Goal: Transaction & Acquisition: Purchase product/service

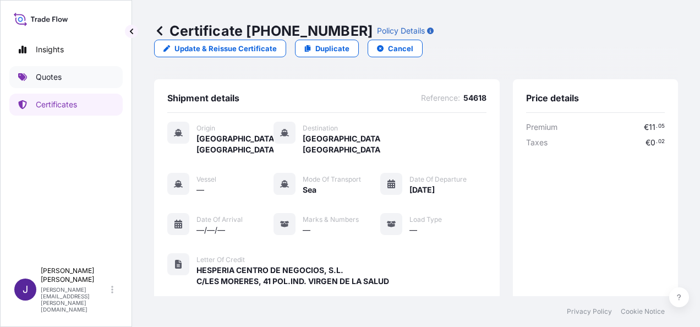
scroll to position [327, 0]
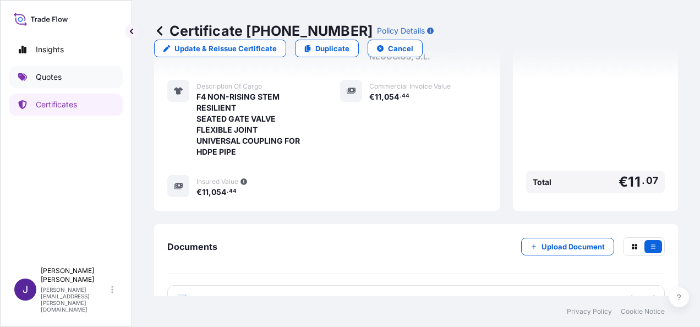
click at [47, 79] on p "Quotes" at bounding box center [49, 77] width 26 height 11
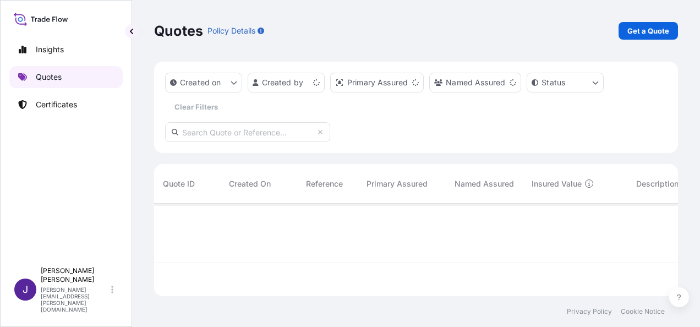
scroll to position [90, 515]
click at [660, 30] on p "Get a Quote" at bounding box center [648, 30] width 42 height 11
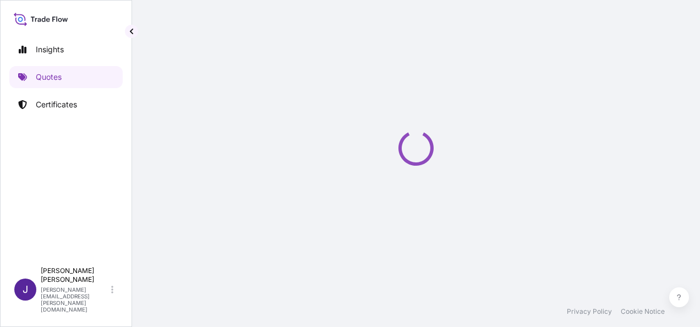
select select "Sea"
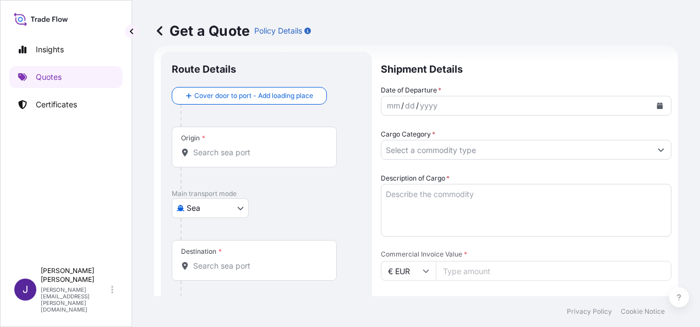
scroll to position [18, 0]
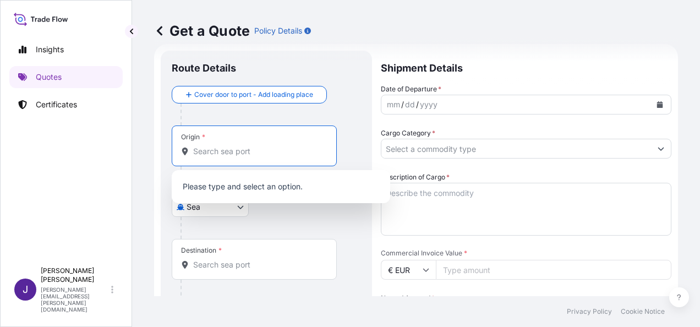
click at [252, 152] on input "Origin *" at bounding box center [258, 151] width 130 height 11
paste input "[GEOGRAPHIC_DATA]"
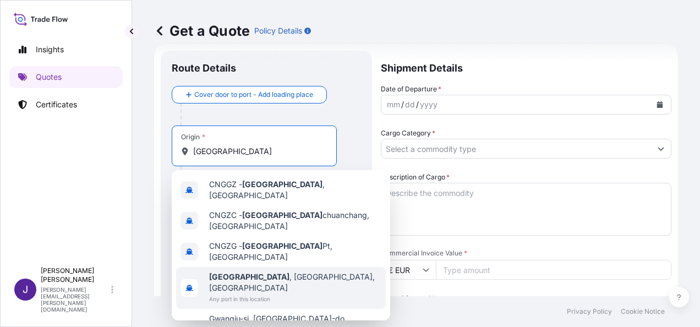
click at [256, 293] on span "Any port in this location" at bounding box center [295, 298] width 172 height 11
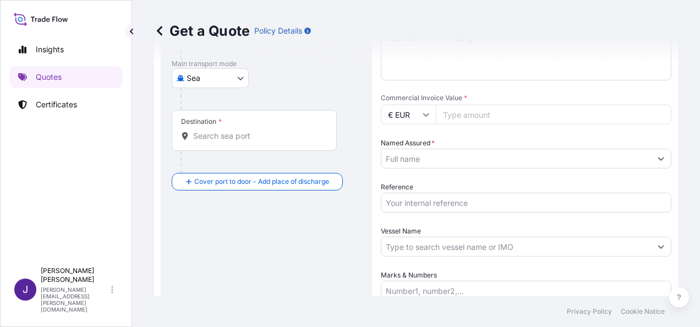
scroll to position [183, 0]
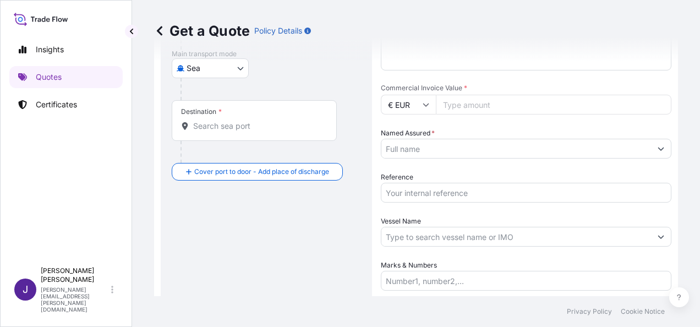
type input "[GEOGRAPHIC_DATA], [GEOGRAPHIC_DATA], [GEOGRAPHIC_DATA]"
click at [273, 127] on input "Destination *" at bounding box center [258, 125] width 130 height 11
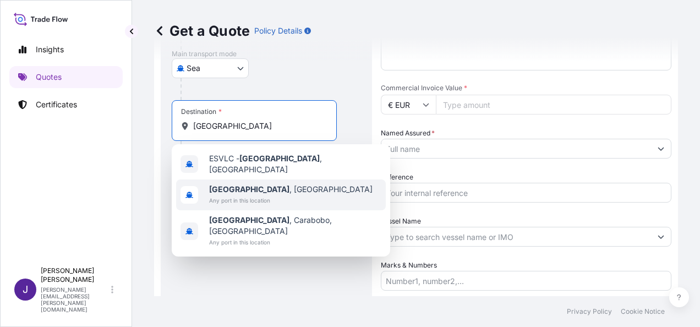
click at [232, 185] on b "[GEOGRAPHIC_DATA]" at bounding box center [249, 188] width 80 height 9
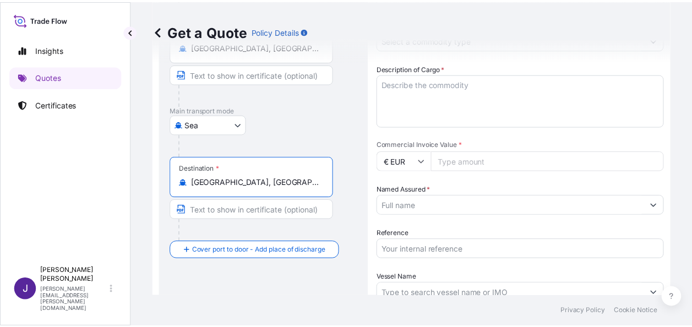
scroll to position [0, 0]
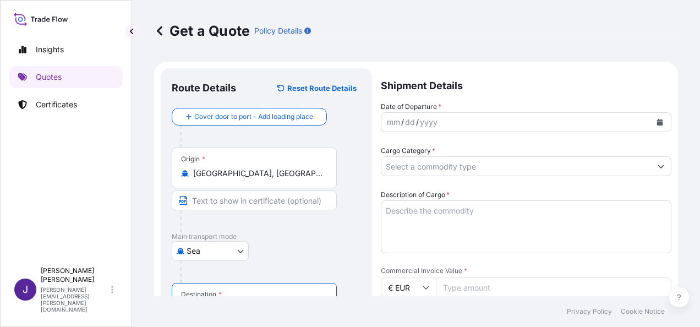
type input "[GEOGRAPHIC_DATA], [GEOGRAPHIC_DATA]"
click at [657, 124] on icon "Calendar" at bounding box center [660, 122] width 6 height 7
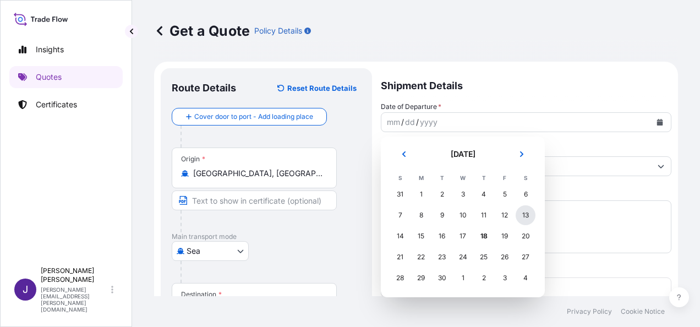
click at [527, 216] on div "13" at bounding box center [526, 215] width 20 height 20
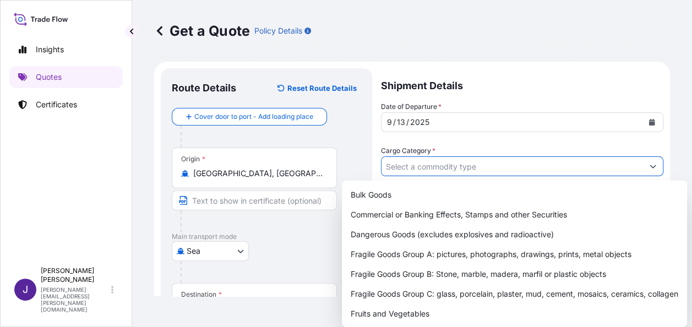
drag, startPoint x: 484, startPoint y: 166, endPoint x: 465, endPoint y: 193, distance: 32.5
click at [483, 166] on input "Cargo Category *" at bounding box center [511, 166] width 261 height 20
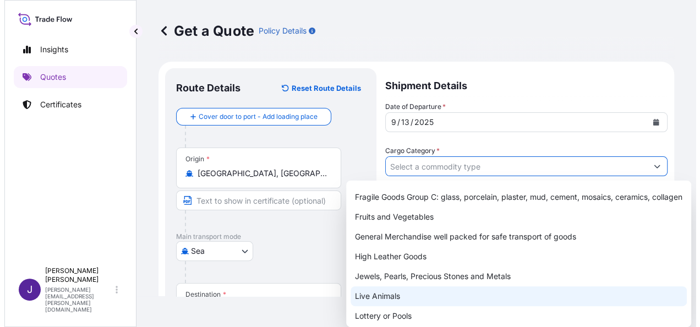
scroll to position [110, 0]
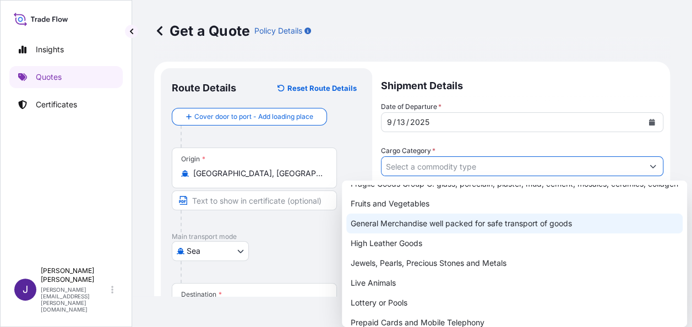
click at [420, 233] on div "General Merchandise well packed for safe transport of goods" at bounding box center [514, 223] width 336 height 20
type input "General Merchandise well packed for safe transport of goods"
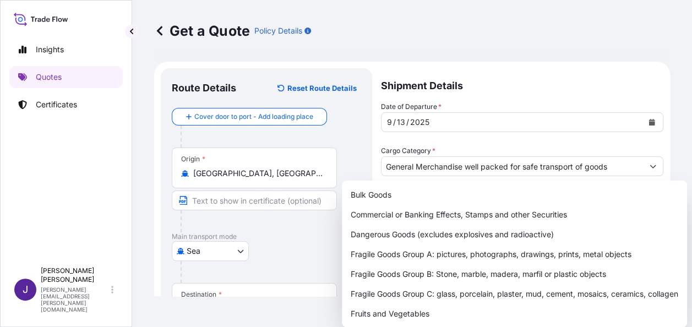
click at [569, 32] on div "Get a Quote Policy Details" at bounding box center [412, 31] width 516 height 18
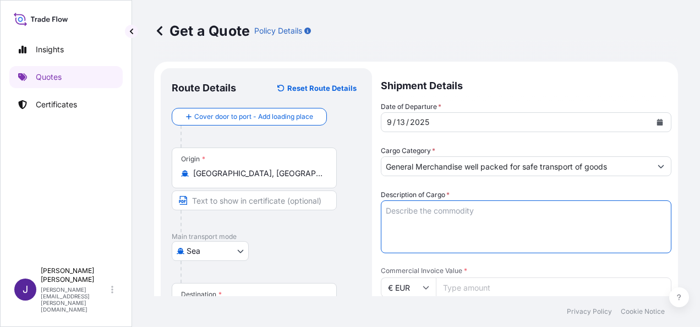
click at [440, 212] on textarea "Description of Cargo *" at bounding box center [526, 226] width 291 height 53
paste textarea "Energy Saving Lamps/Led lamps"
type textarea "Energy Saving Lamps/Led lamps"
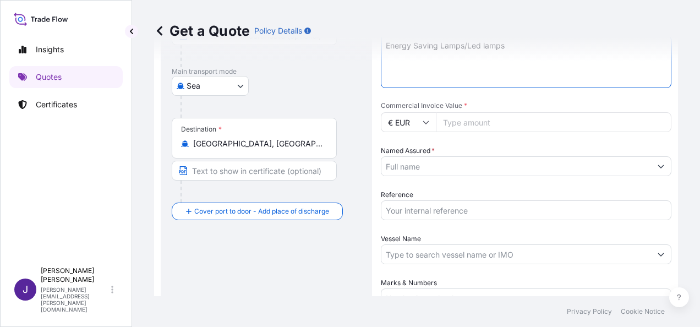
click at [431, 163] on input "Named Assured *" at bounding box center [516, 166] width 270 height 20
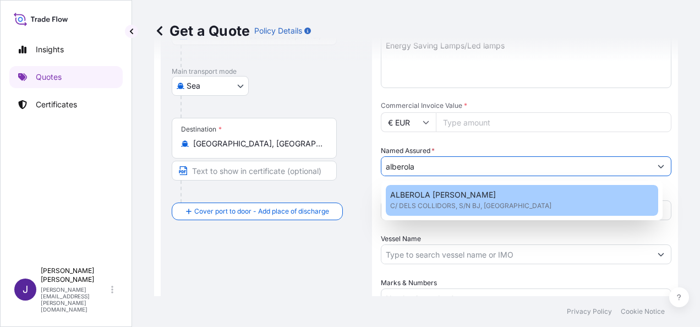
click at [441, 204] on span "C/ DELS COLLIDORS, S/N BJ, [GEOGRAPHIC_DATA]" at bounding box center [470, 205] width 161 height 11
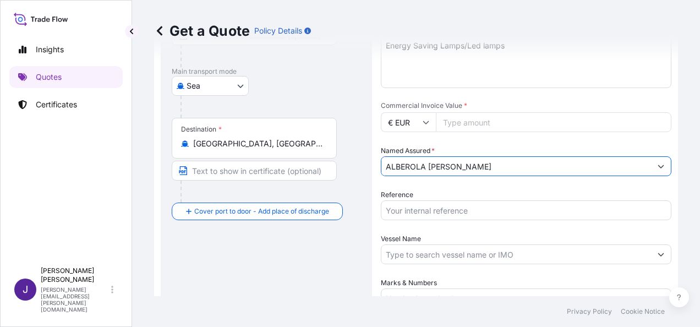
type input "ALBEROLA [PERSON_NAME]"
click at [442, 204] on input "Reference" at bounding box center [526, 210] width 291 height 20
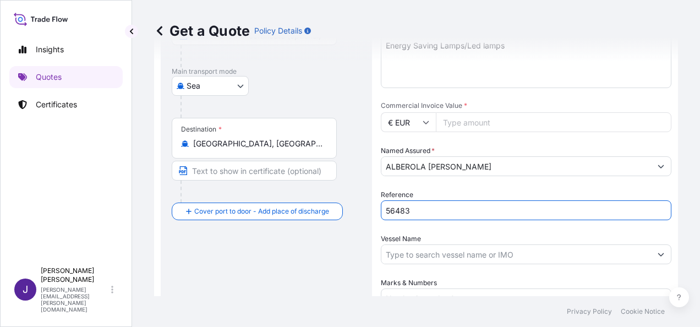
type input "56483"
click at [497, 125] on input "Commercial Invoice Value *" at bounding box center [553, 122] width 235 height 20
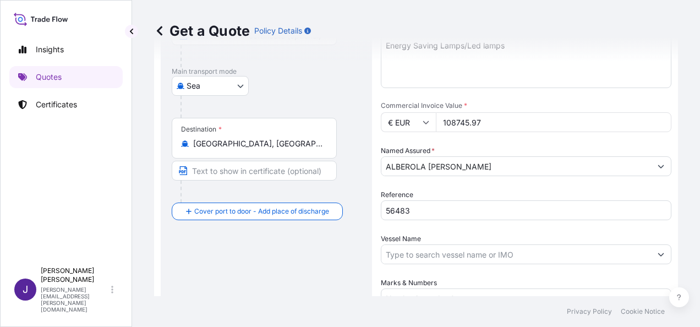
type input "108745.97"
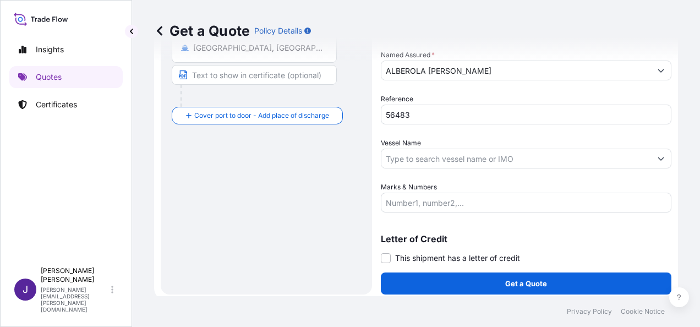
scroll to position [265, 0]
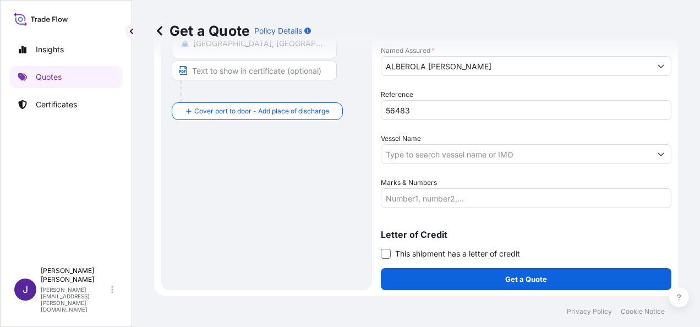
click at [386, 252] on span at bounding box center [386, 254] width 10 height 10
click at [381, 248] on input "This shipment has a letter of credit" at bounding box center [381, 248] width 0 height 0
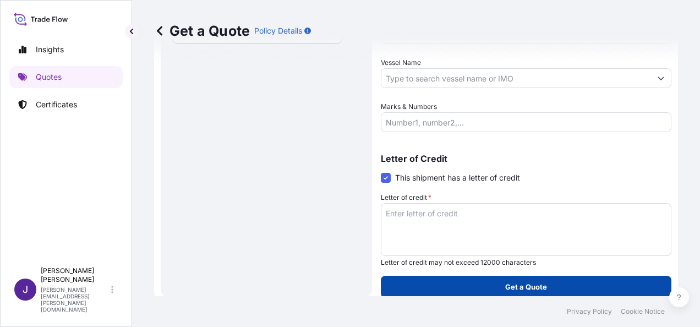
scroll to position [349, 0]
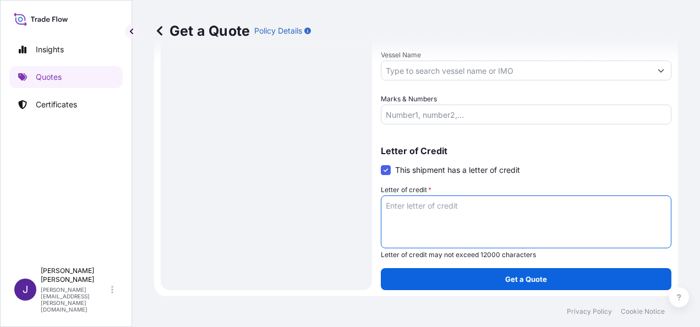
paste textarea "ALBEROLA [PERSON_NAME] CL/DELS COLLIDORS, S/N - BJ"
type textarea "ALBEROLA [PERSON_NAME] CL/DELS COLLIDORS, S/N - BJ"
click at [436, 68] on input "Vessel Name" at bounding box center [516, 71] width 270 height 20
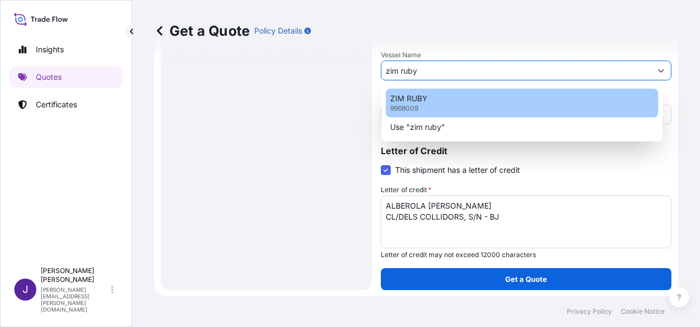
click at [434, 106] on div "ZIM RUBY 9968009" at bounding box center [522, 103] width 272 height 29
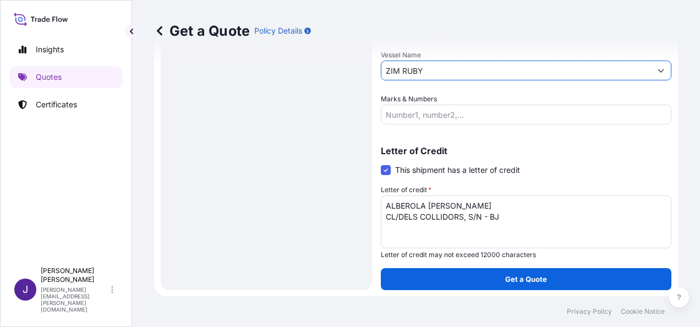
type input "ZIM RUBY"
click at [530, 281] on p "Get a Quote" at bounding box center [526, 278] width 42 height 11
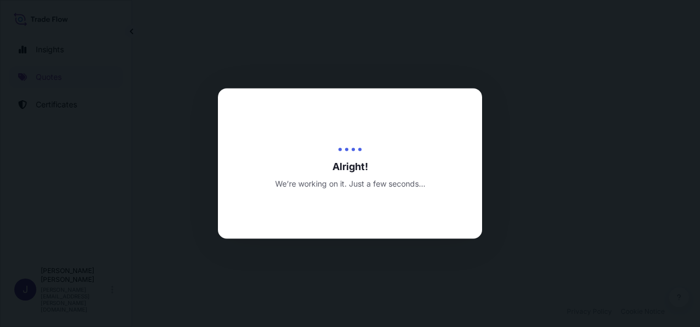
select select "Sea"
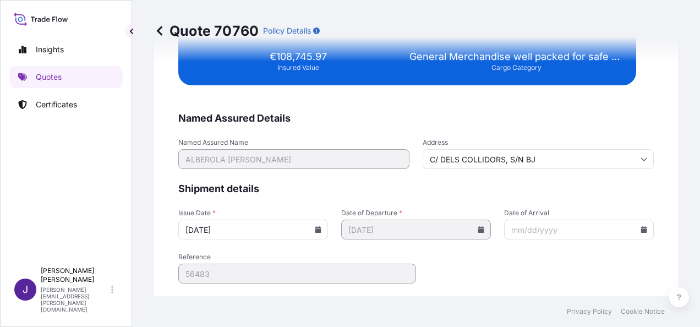
scroll to position [2246, 0]
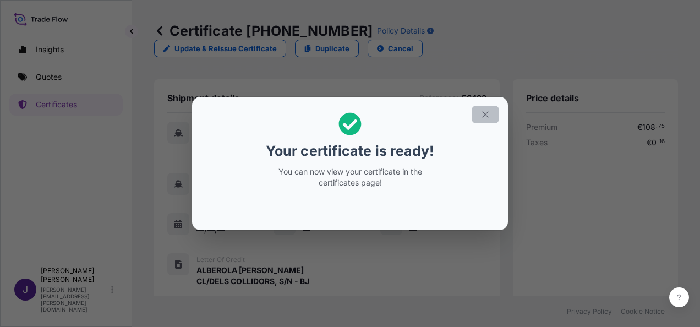
click at [487, 114] on icon "button" at bounding box center [485, 114] width 10 height 10
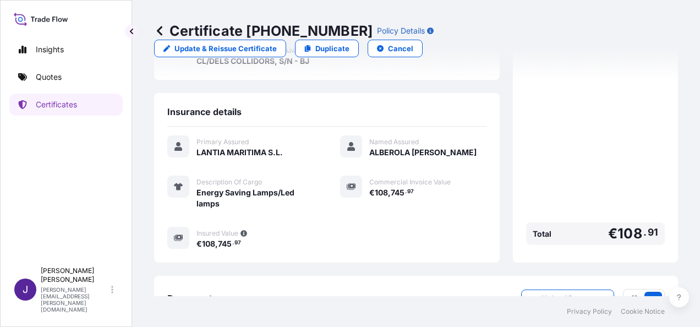
scroll to position [272, 0]
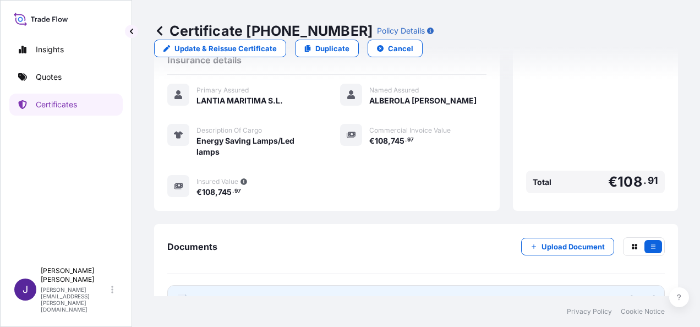
click at [599, 285] on link "PDF Certificate [DATE]" at bounding box center [415, 299] width 497 height 29
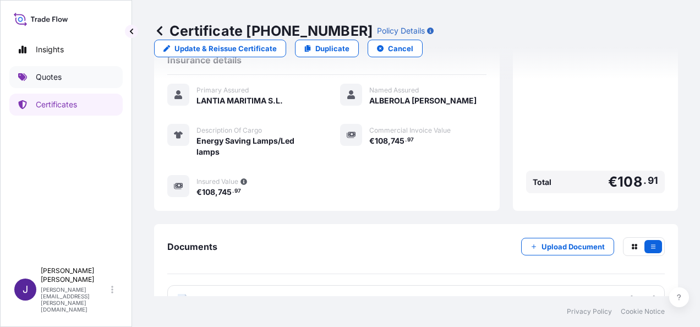
click at [44, 76] on p "Quotes" at bounding box center [49, 77] width 26 height 11
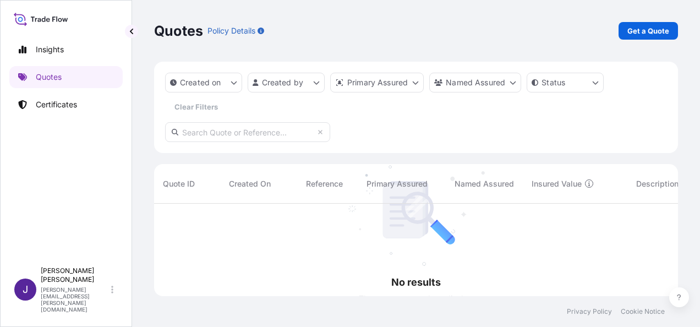
scroll to position [123, 515]
